Goal: Task Accomplishment & Management: Use online tool/utility

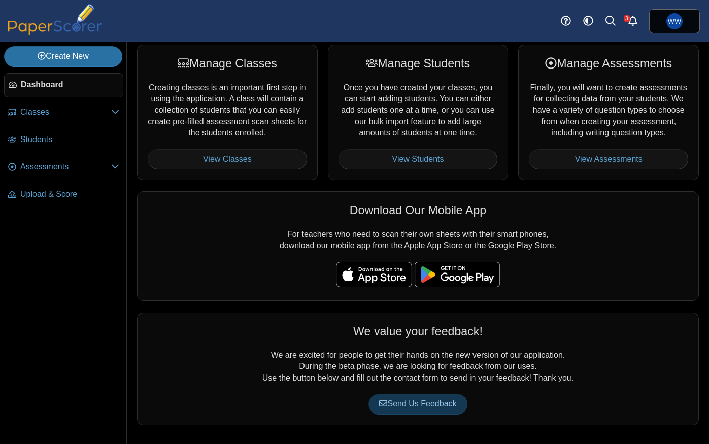
scroll to position [4, 0]
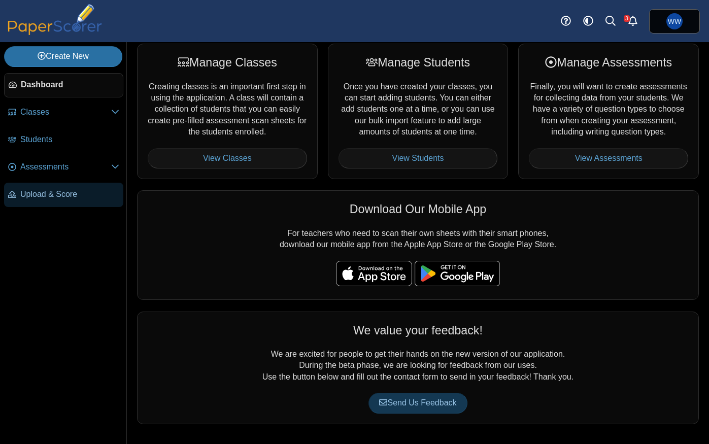
click at [37, 193] on span "Upload & Score" at bounding box center [69, 194] width 99 height 11
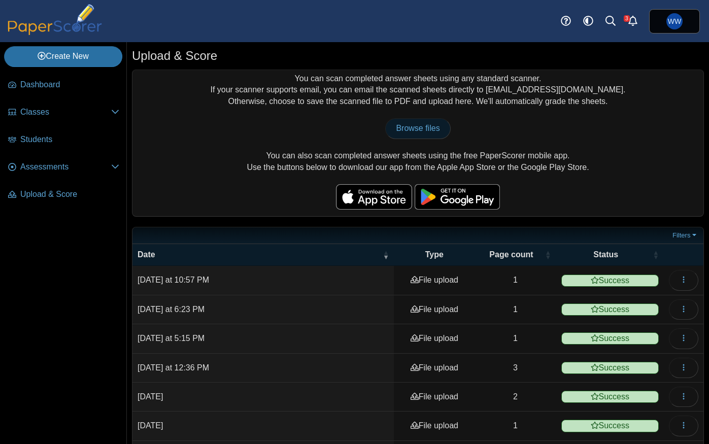
click at [431, 129] on span "Browse files" at bounding box center [418, 128] width 44 height 9
type input "**********"
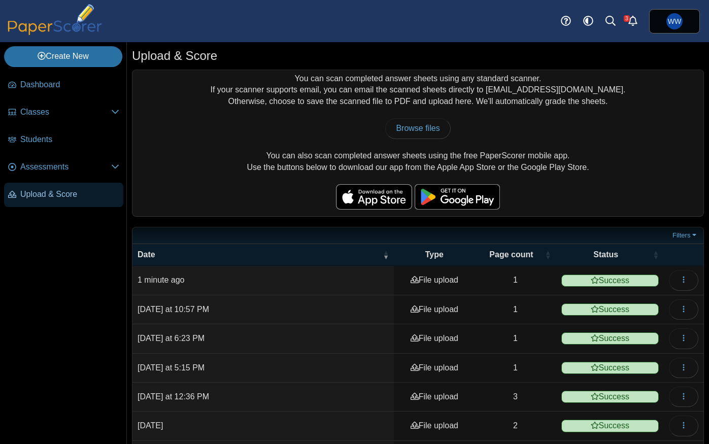
click at [47, 196] on span "Upload & Score" at bounding box center [69, 194] width 99 height 11
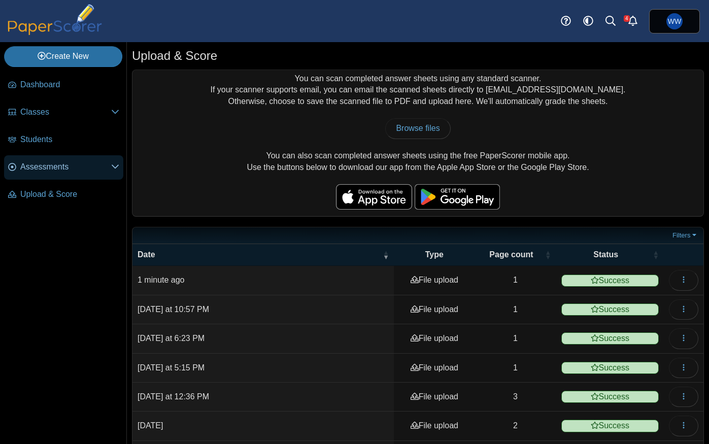
click at [38, 169] on span "Assessments" at bounding box center [65, 166] width 91 height 11
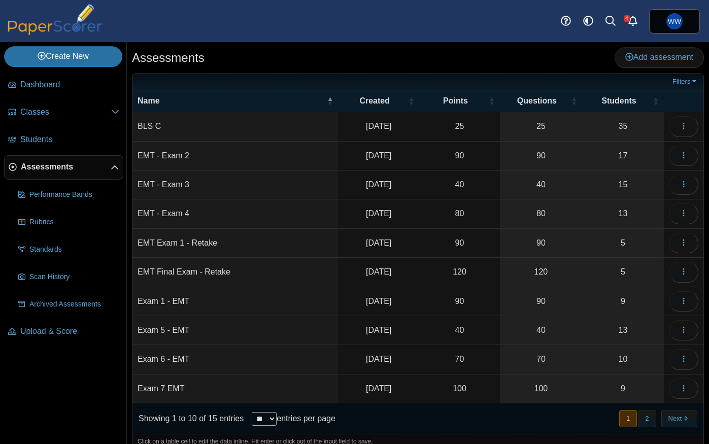
scroll to position [3, 0]
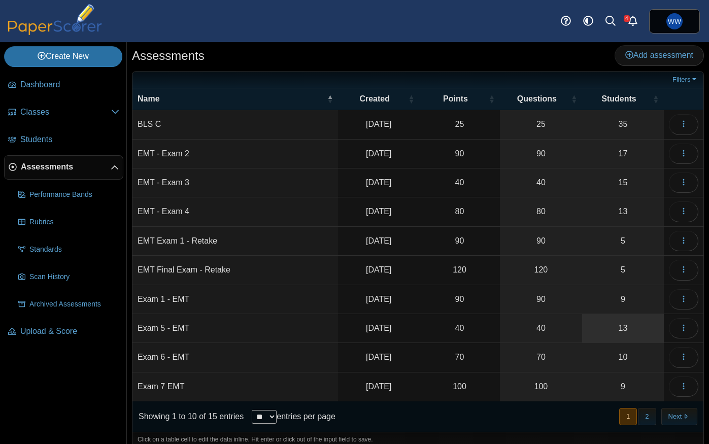
click at [616, 326] on link "13" at bounding box center [623, 328] width 82 height 28
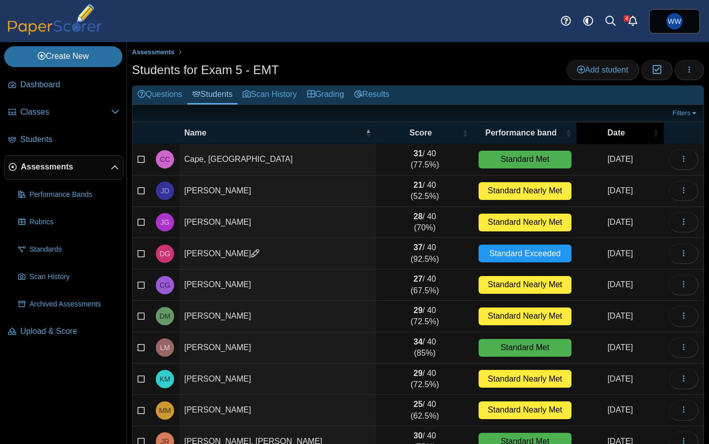
click at [624, 135] on span "Date" at bounding box center [616, 132] width 69 height 11
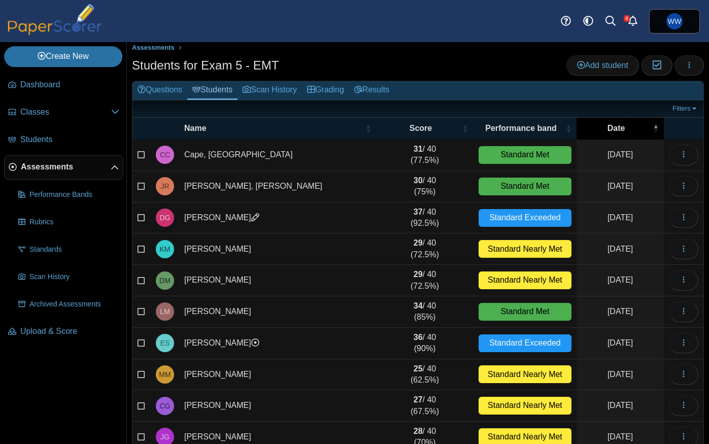
scroll to position [4, 0]
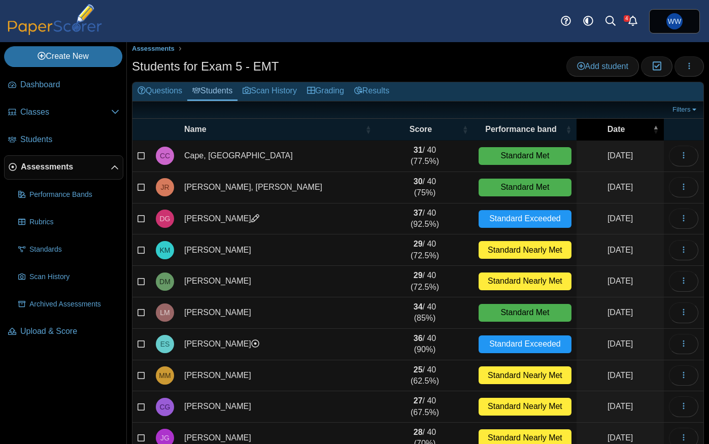
click at [624, 134] on span "Date" at bounding box center [616, 129] width 69 height 11
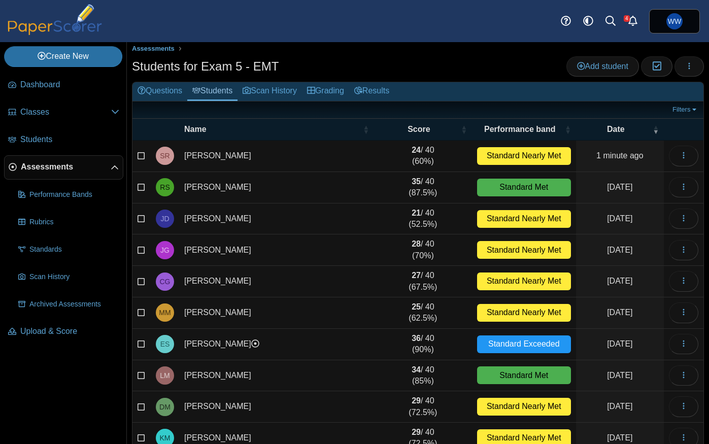
scroll to position [4, 0]
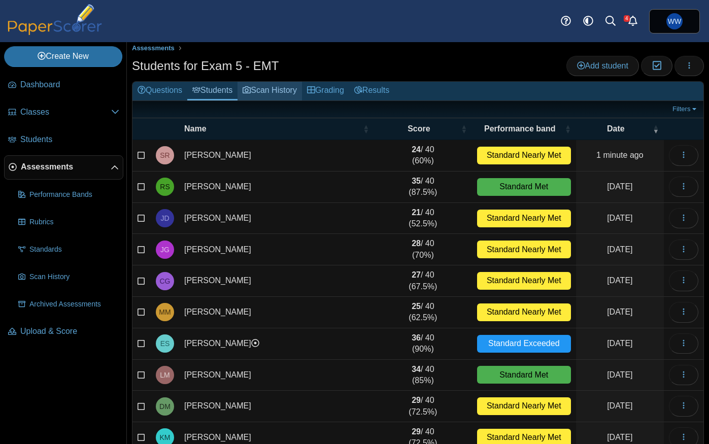
click at [276, 90] on link "Scan History" at bounding box center [270, 91] width 64 height 19
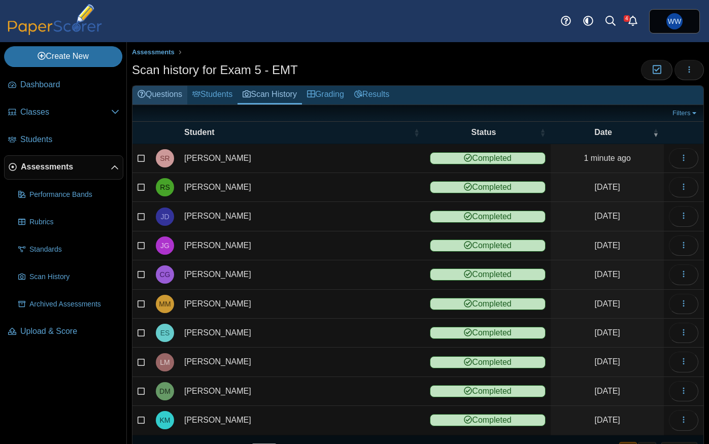
click at [173, 92] on link "Questions" at bounding box center [160, 95] width 55 height 19
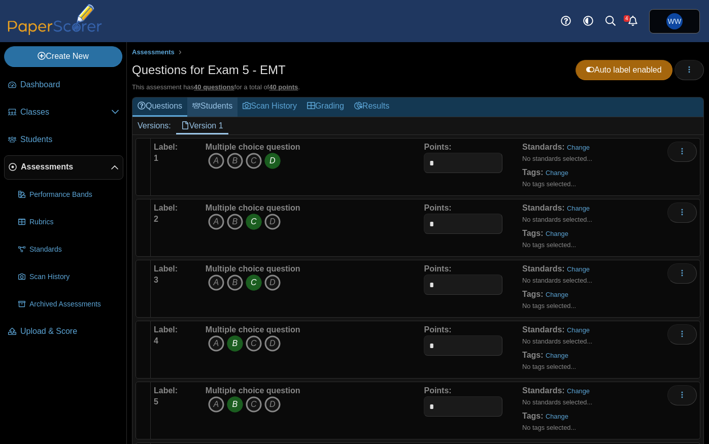
click at [210, 100] on link "Students" at bounding box center [212, 106] width 50 height 19
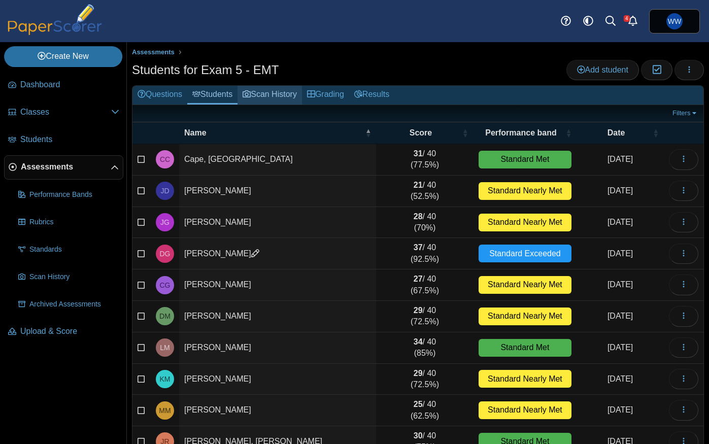
click at [270, 98] on link "Scan History" at bounding box center [270, 95] width 64 height 19
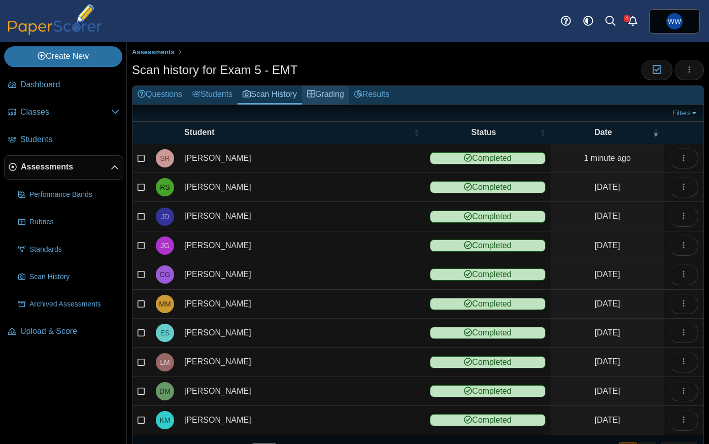
click at [335, 94] on link "Grading" at bounding box center [325, 95] width 47 height 19
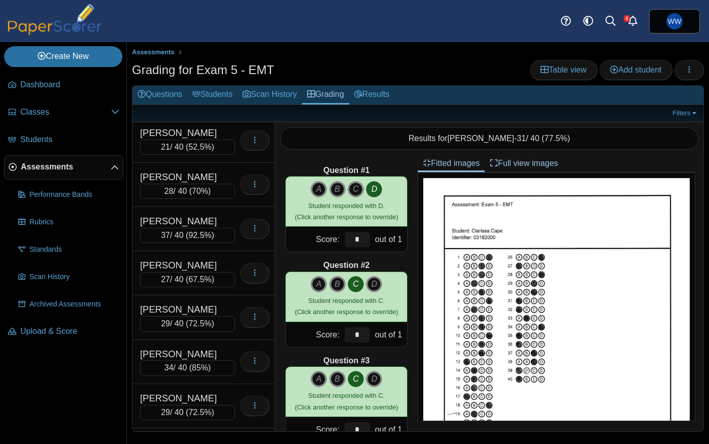
scroll to position [266, 0]
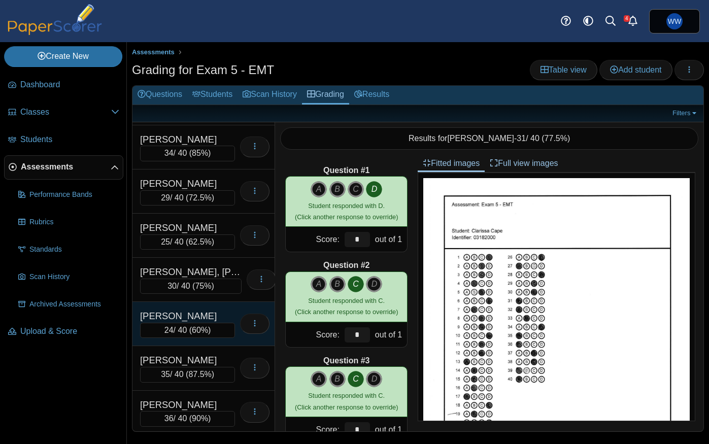
click at [199, 307] on div "Riojas, Steven 24 / 40 ( 60% ) Loading…" at bounding box center [204, 324] width 143 height 44
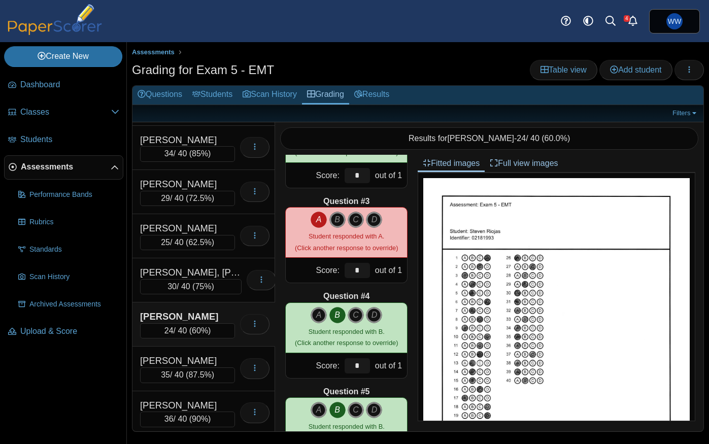
scroll to position [161, 0]
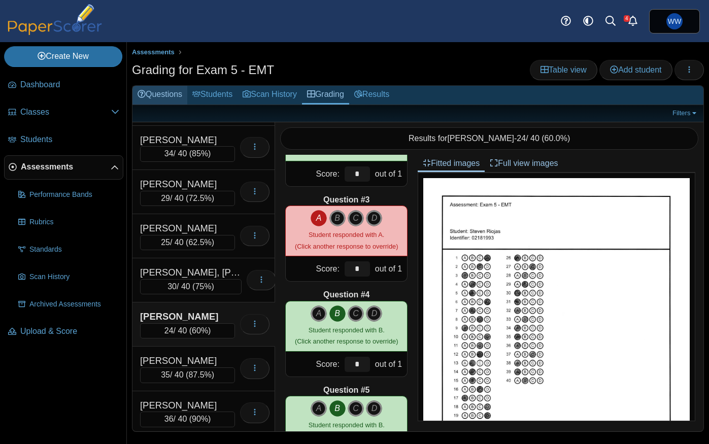
click at [169, 97] on link "Questions" at bounding box center [160, 95] width 55 height 19
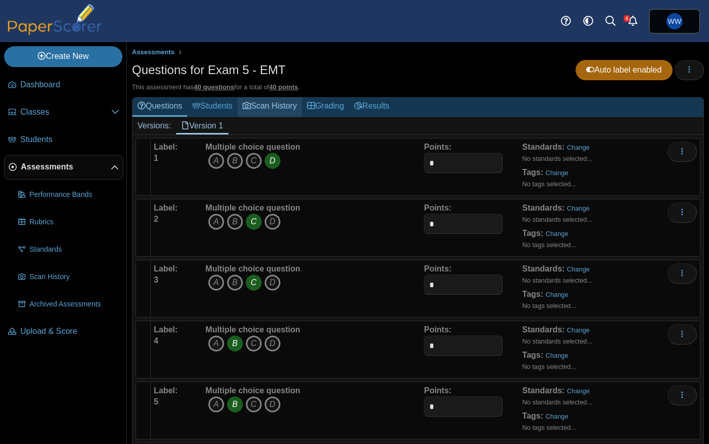
click at [275, 107] on link "Scan History" at bounding box center [270, 106] width 64 height 19
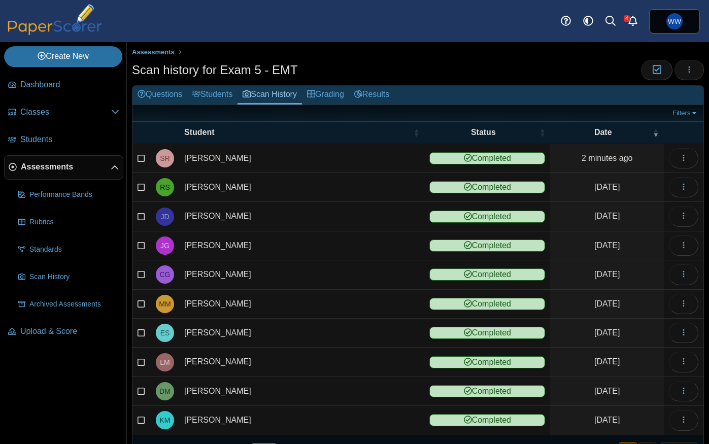
click at [222, 105] on div "Filters Show only: Loading…" at bounding box center [418, 113] width 571 height 17
click at [312, 90] on link "Grading" at bounding box center [325, 95] width 47 height 19
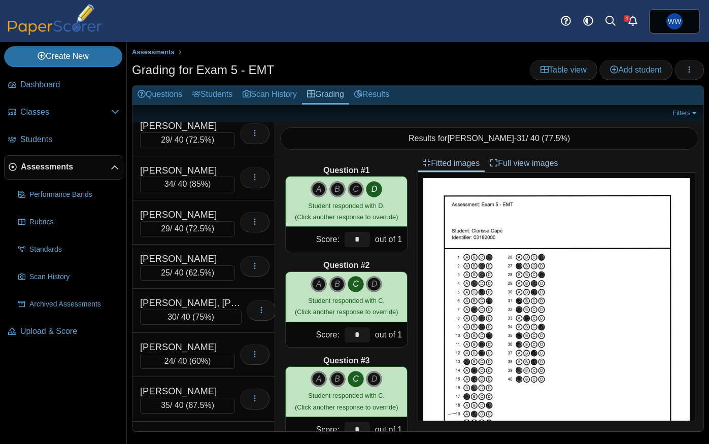
scroll to position [266, 0]
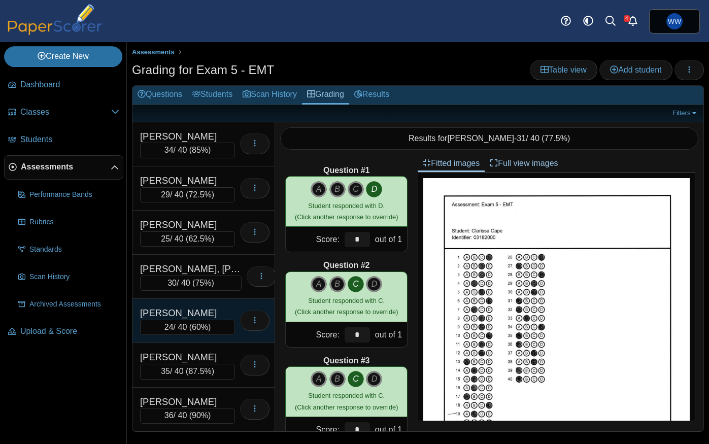
click at [204, 310] on div "[PERSON_NAME]" at bounding box center [187, 313] width 95 height 13
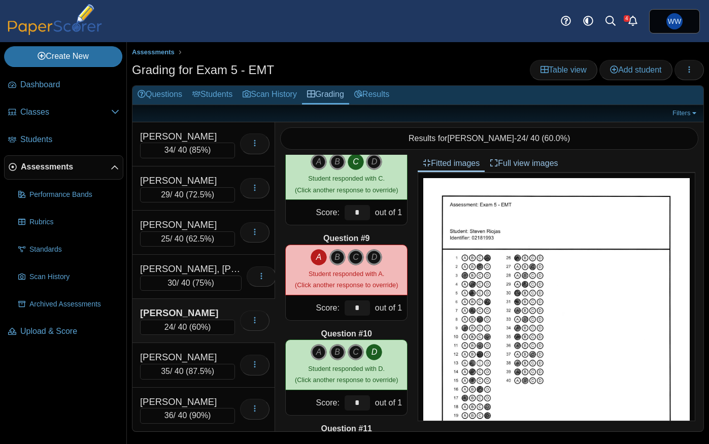
scroll to position [692, 0]
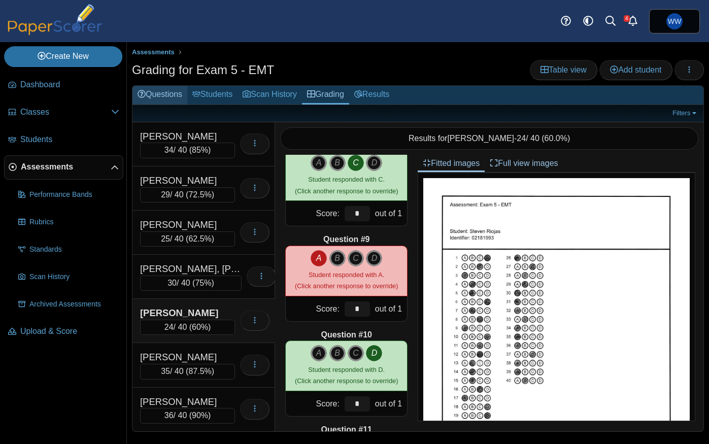
click at [161, 99] on link "Questions" at bounding box center [160, 95] width 55 height 19
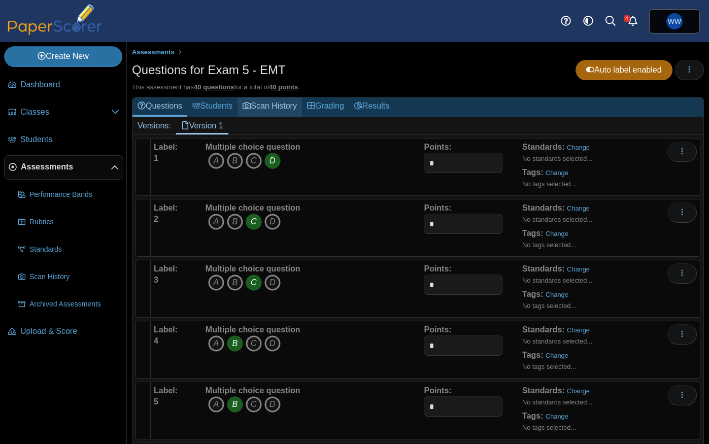
click at [279, 108] on link "Scan History" at bounding box center [270, 106] width 64 height 19
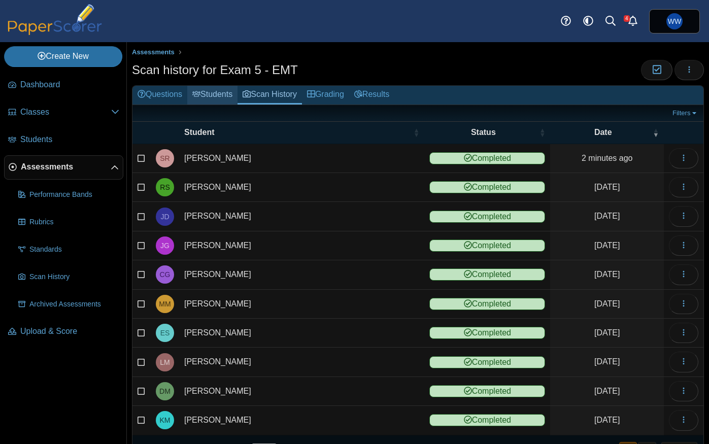
click at [215, 99] on link "Students" at bounding box center [212, 95] width 50 height 19
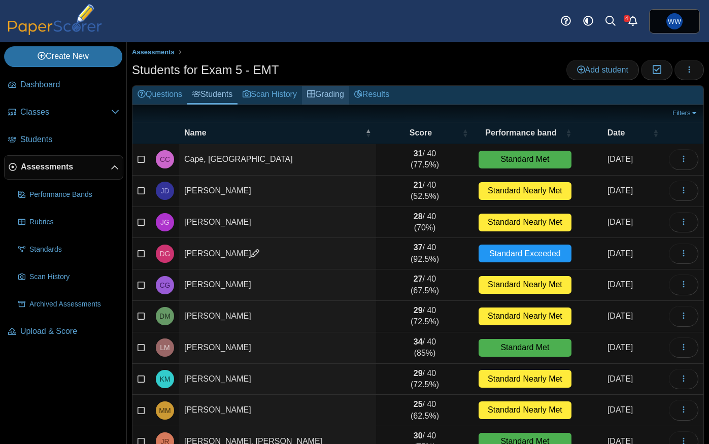
click at [340, 98] on link "Grading" at bounding box center [325, 95] width 47 height 19
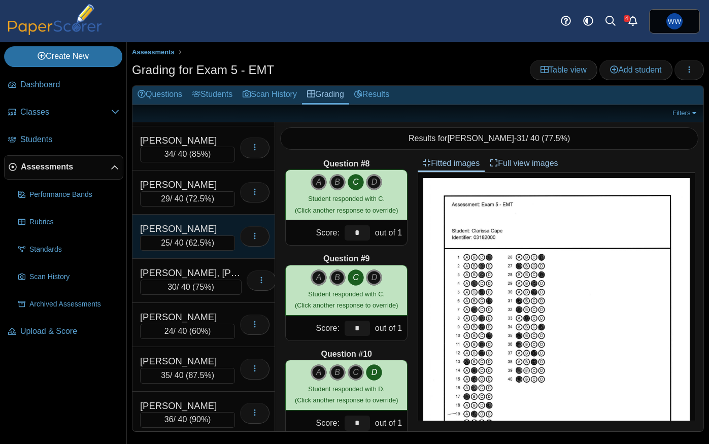
scroll to position [266, 0]
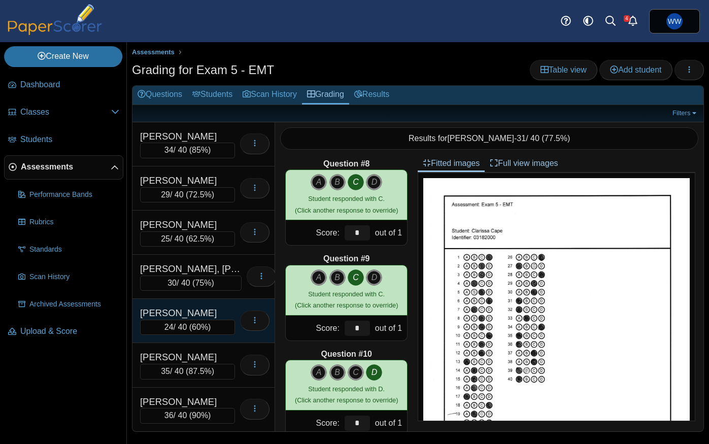
click at [206, 310] on div "[PERSON_NAME]" at bounding box center [187, 313] width 95 height 13
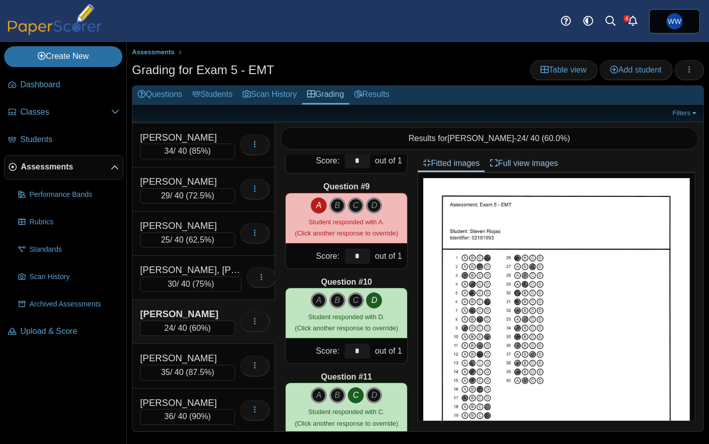
scroll to position [744, 0]
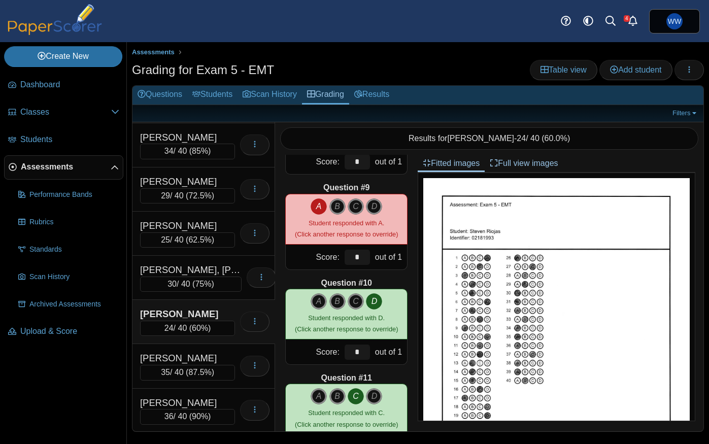
drag, startPoint x: 162, startPoint y: 100, endPoint x: 174, endPoint y: 107, distance: 13.0
click at [162, 100] on link "Questions" at bounding box center [160, 95] width 55 height 19
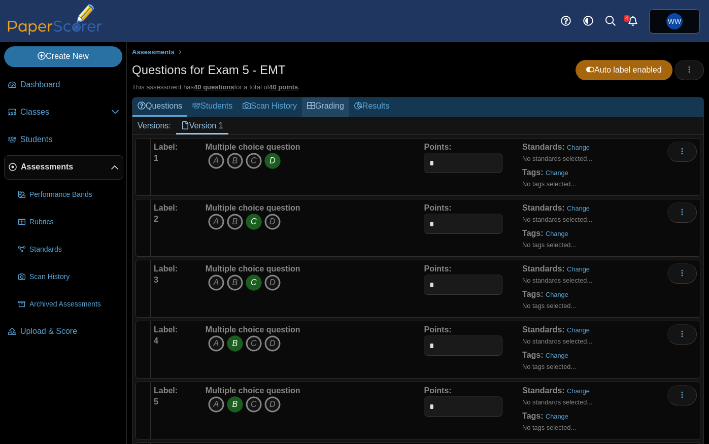
click at [329, 105] on link "Grading" at bounding box center [325, 106] width 47 height 19
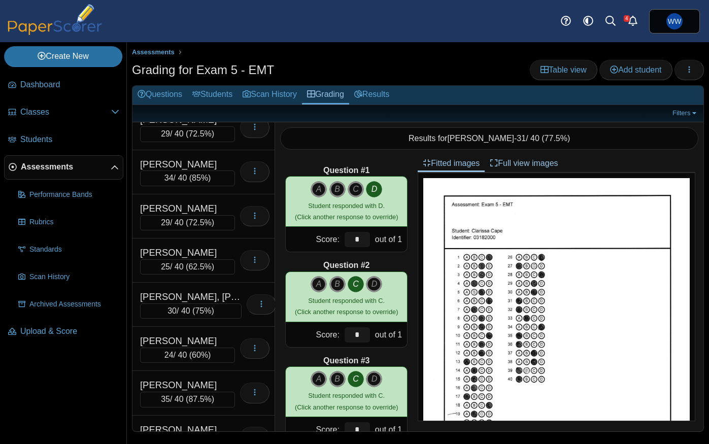
scroll to position [266, 0]
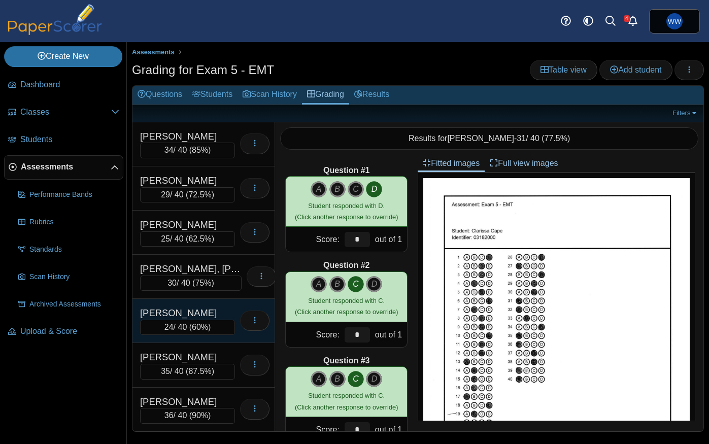
click at [217, 302] on div "Riojas, Steven 24 / 40 ( 60% ) Loading…" at bounding box center [204, 321] width 143 height 44
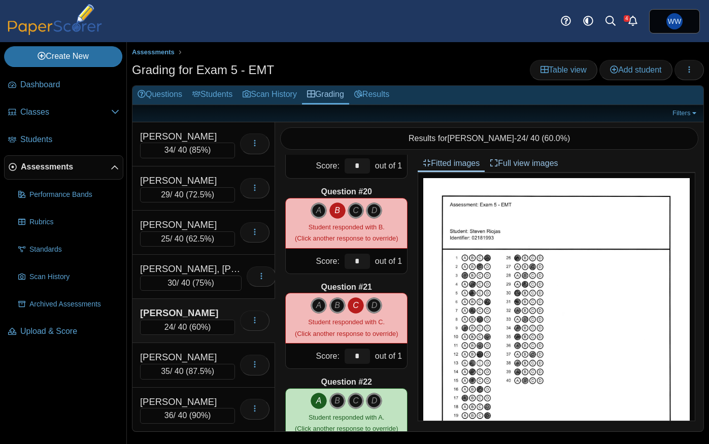
scroll to position [1787, 0]
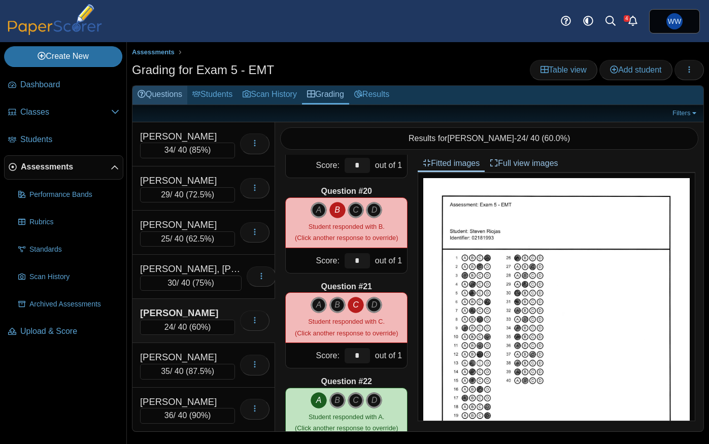
click at [156, 97] on link "Questions" at bounding box center [160, 95] width 55 height 19
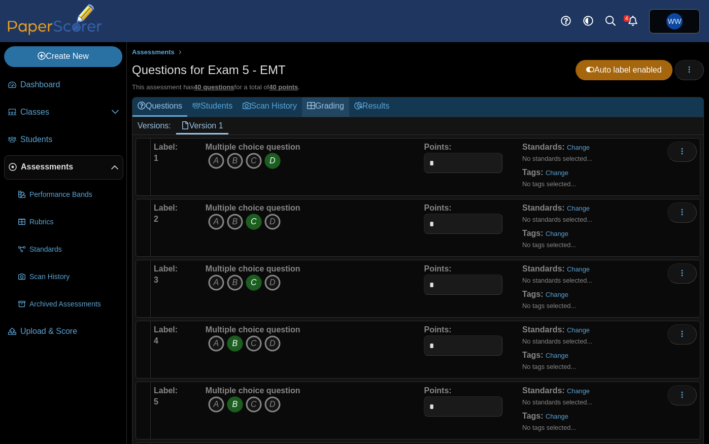
click at [322, 105] on link "Grading" at bounding box center [325, 106] width 47 height 19
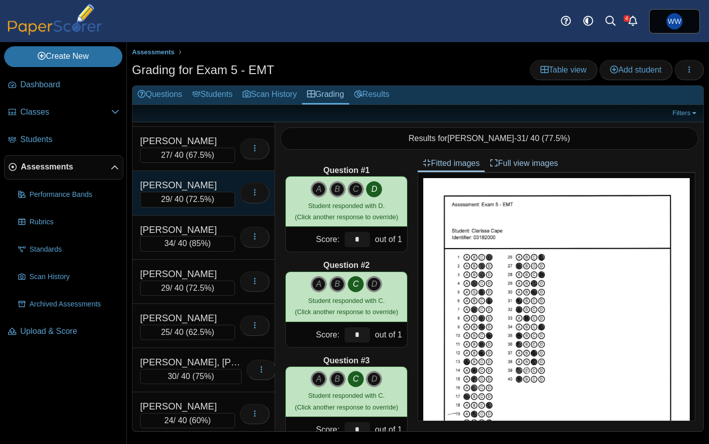
scroll to position [266, 0]
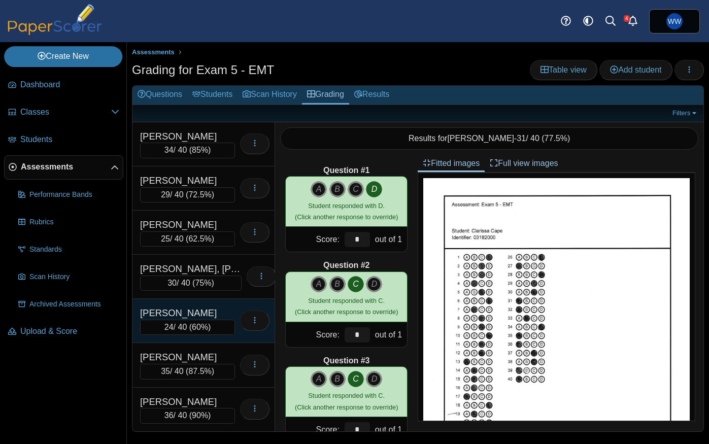
drag, startPoint x: 214, startPoint y: 305, endPoint x: 238, endPoint y: 302, distance: 23.6
click at [215, 305] on div "Riojas, Steven 24 / 40 ( 60% ) Loading…" at bounding box center [204, 321] width 143 height 44
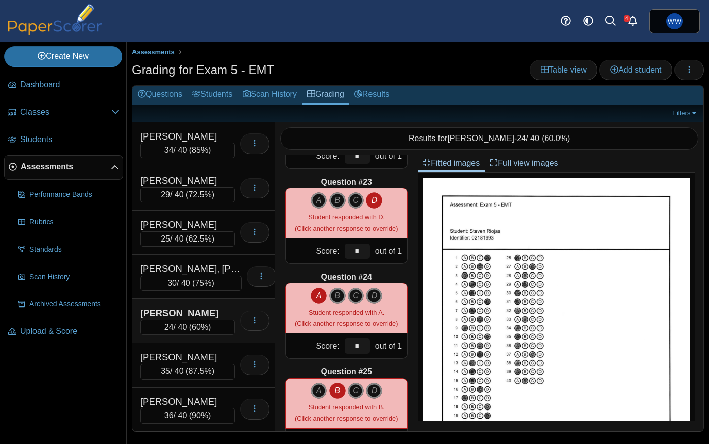
scroll to position [2083, 0]
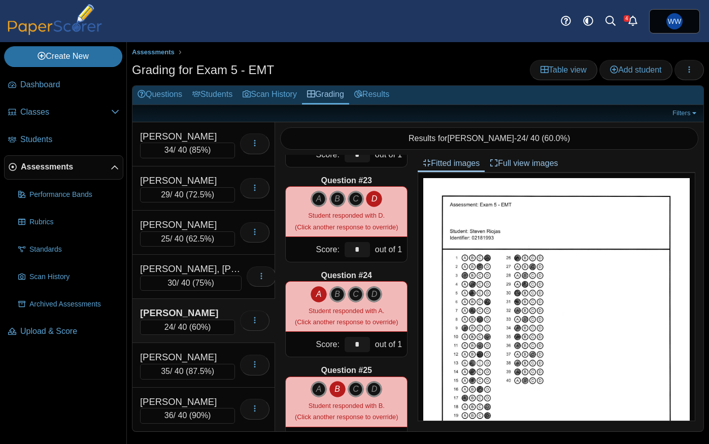
drag, startPoint x: 174, startPoint y: 96, endPoint x: 208, endPoint y: 120, distance: 41.8
click at [174, 96] on link "Questions" at bounding box center [160, 95] width 55 height 19
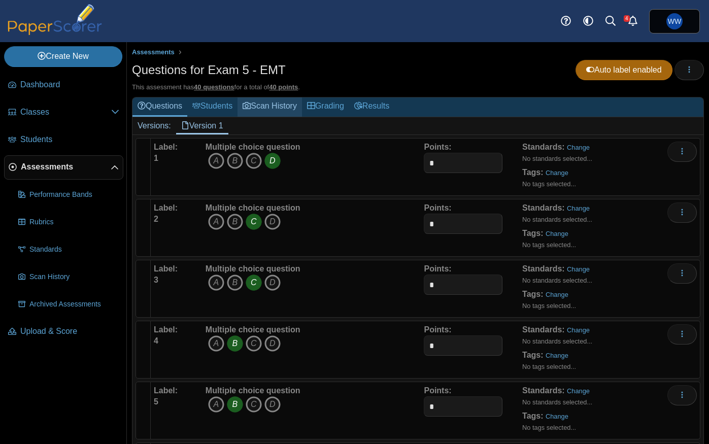
click at [283, 106] on link "Scan History" at bounding box center [270, 106] width 64 height 19
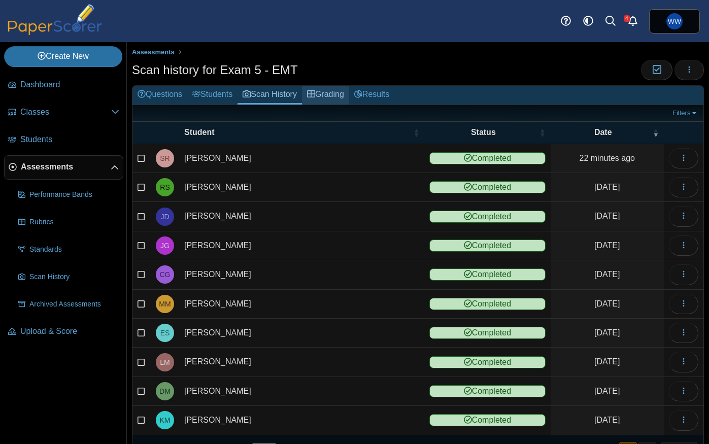
click at [315, 96] on icon at bounding box center [311, 94] width 8 height 8
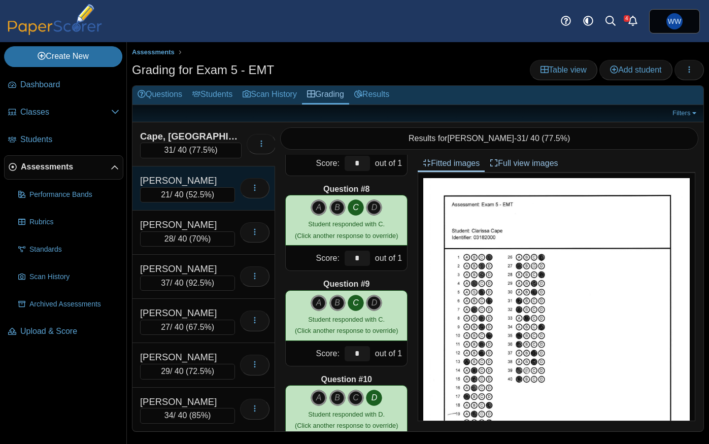
scroll to position [266, 0]
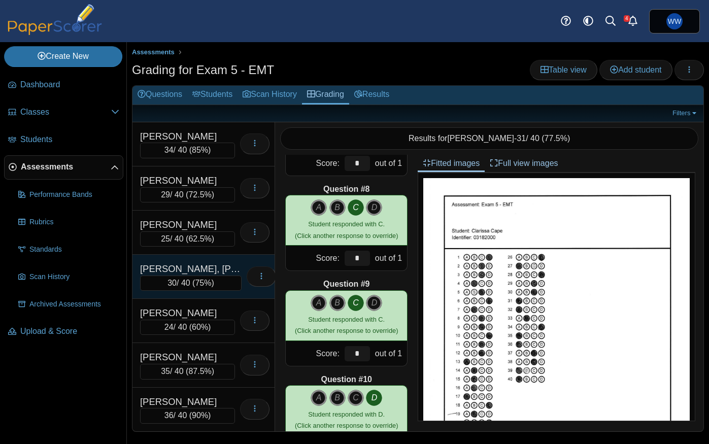
drag, startPoint x: 220, startPoint y: 309, endPoint x: 221, endPoint y: 287, distance: 21.3
click at [220, 308] on div "[PERSON_NAME]" at bounding box center [187, 313] width 95 height 13
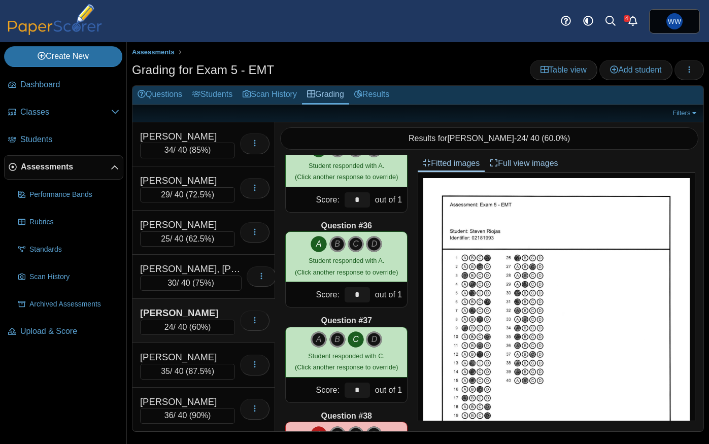
scroll to position [3271, 0]
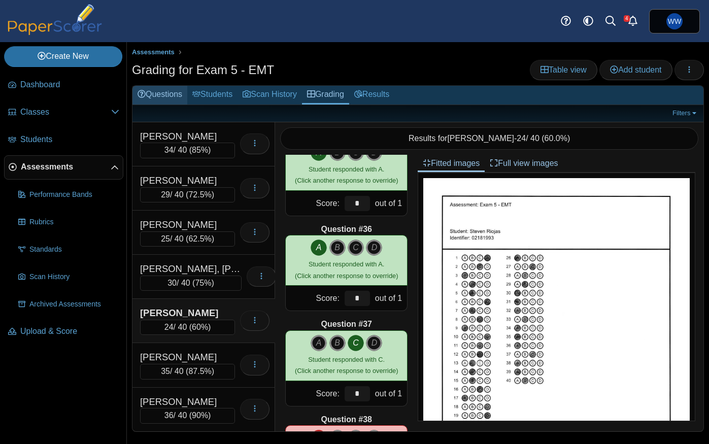
click at [162, 91] on link "Questions" at bounding box center [160, 95] width 55 height 19
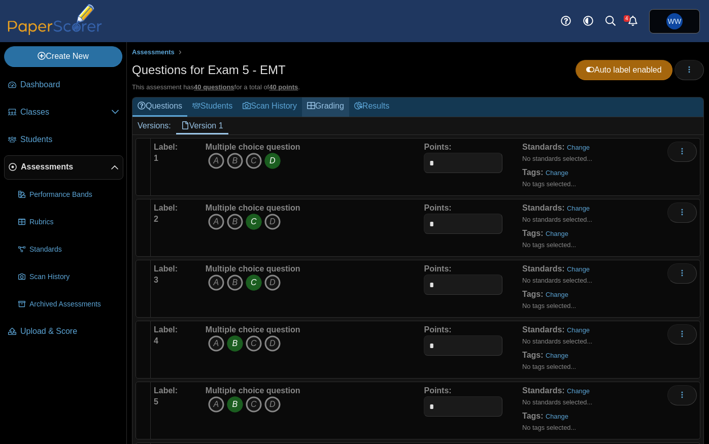
drag, startPoint x: 332, startPoint y: 106, endPoint x: 319, endPoint y: 106, distance: 12.7
click at [332, 106] on link "Grading" at bounding box center [325, 106] width 47 height 19
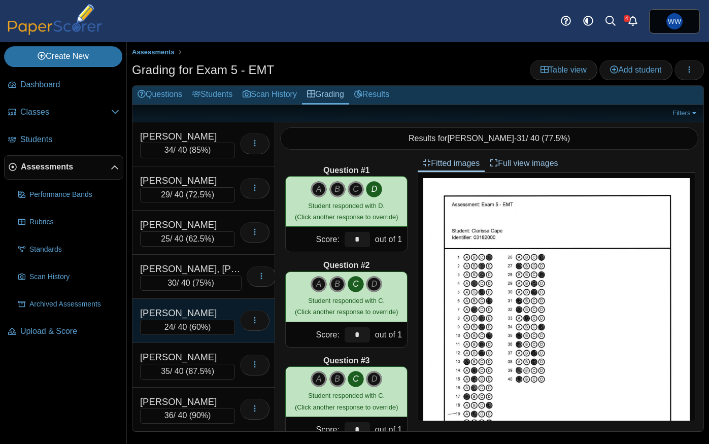
click at [205, 310] on div "[PERSON_NAME]" at bounding box center [187, 313] width 95 height 13
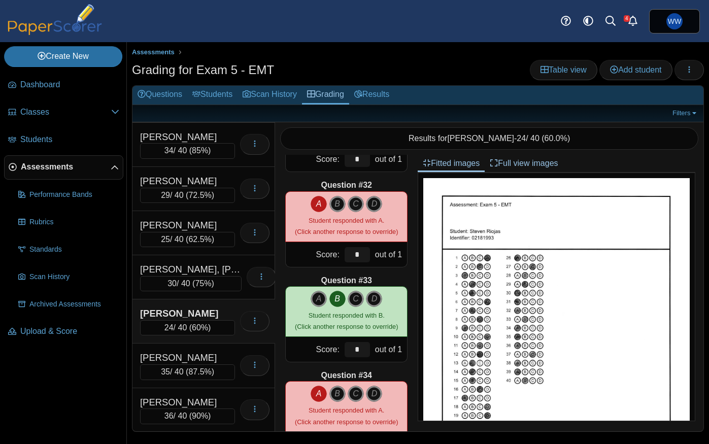
scroll to position [2938, 0]
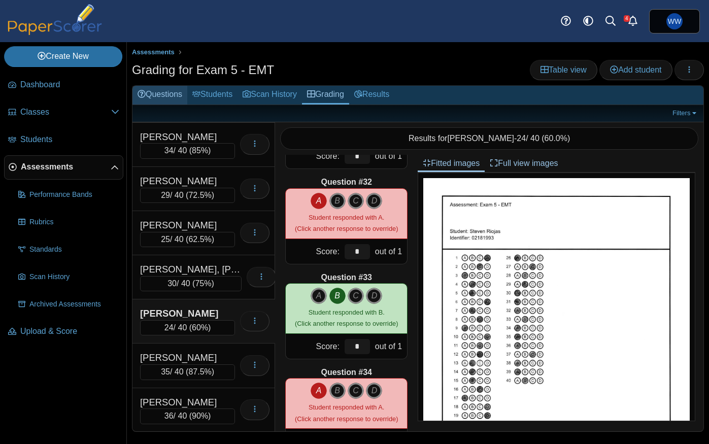
click at [164, 92] on link "Questions" at bounding box center [160, 95] width 55 height 19
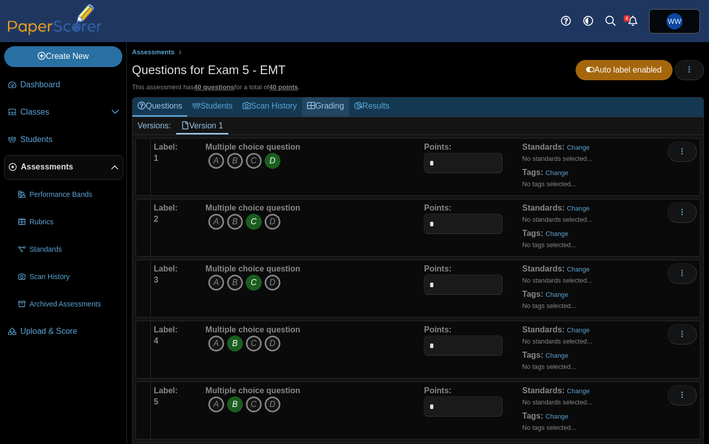
click at [330, 107] on link "Grading" at bounding box center [325, 106] width 47 height 19
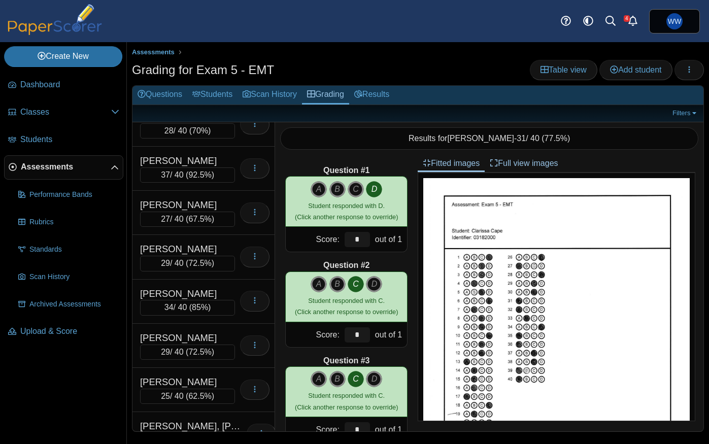
scroll to position [266, 0]
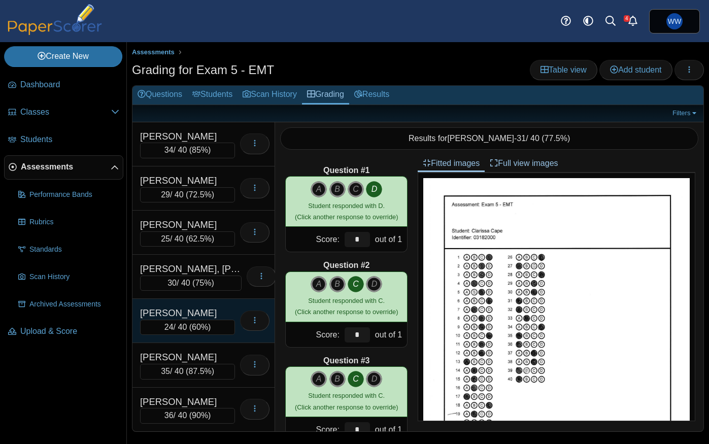
click at [205, 303] on div "[PERSON_NAME] 24 / 40 ( 60% ) Loading…" at bounding box center [204, 321] width 143 height 44
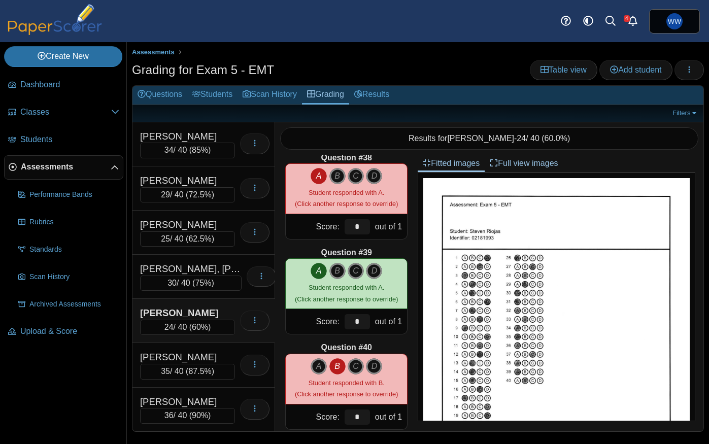
scroll to position [3550, 0]
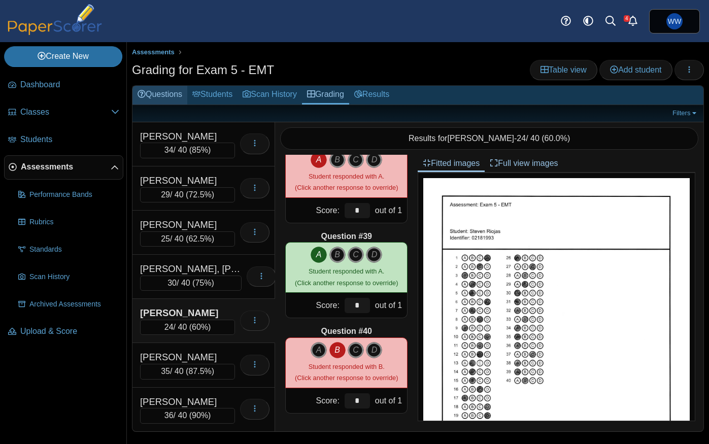
click at [161, 92] on link "Questions" at bounding box center [160, 95] width 55 height 19
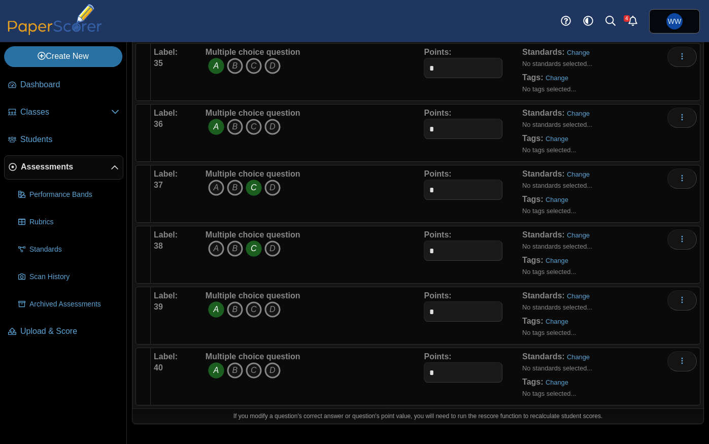
scroll to position [2167, 0]
